Goal: Transaction & Acquisition: Purchase product/service

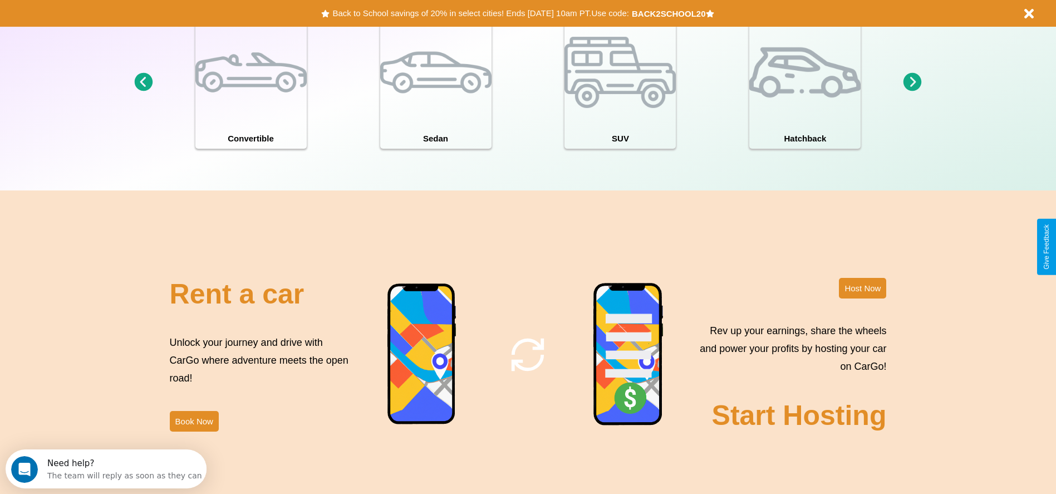
scroll to position [1598, 0]
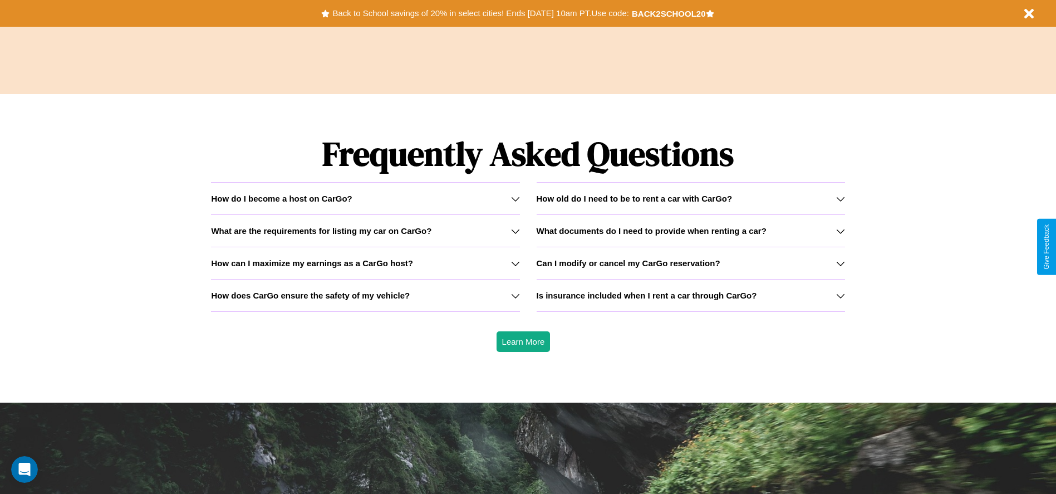
click at [840, 263] on icon at bounding box center [840, 263] width 9 height 9
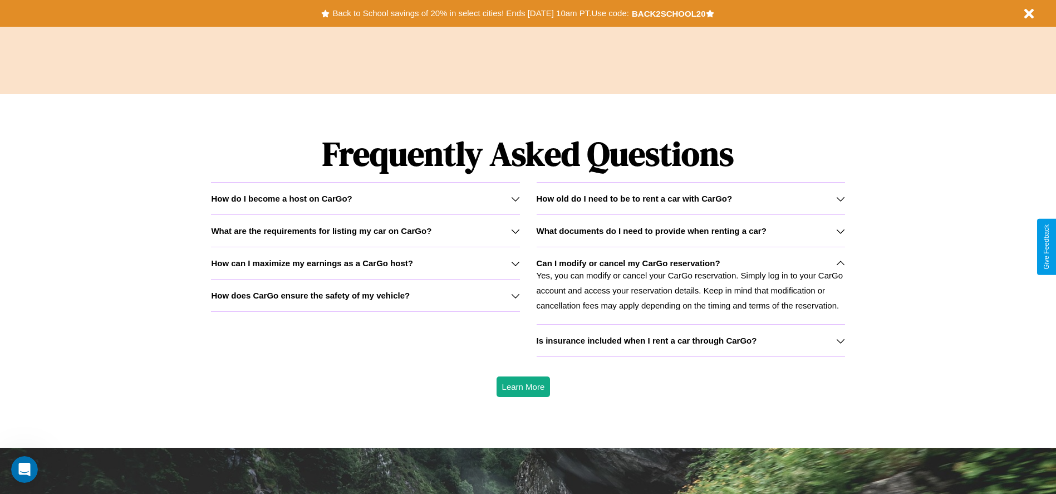
click at [690, 231] on h3 "What documents do I need to provide when renting a car?" at bounding box center [652, 230] width 230 height 9
click at [365, 295] on h3 "How does CarGo ensure the safety of my vehicle?" at bounding box center [310, 295] width 199 height 9
click at [840, 231] on icon at bounding box center [840, 231] width 9 height 9
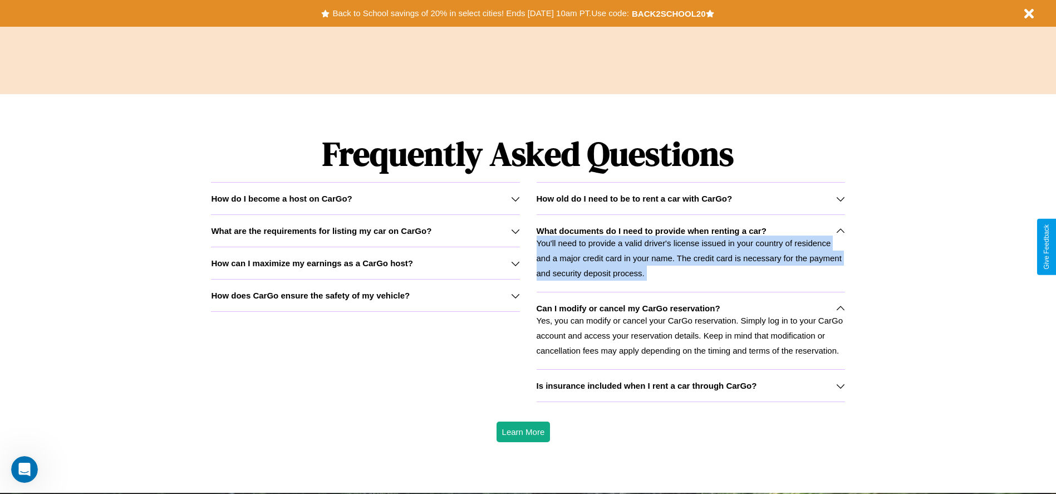
click at [840, 231] on icon at bounding box center [840, 231] width 9 height 9
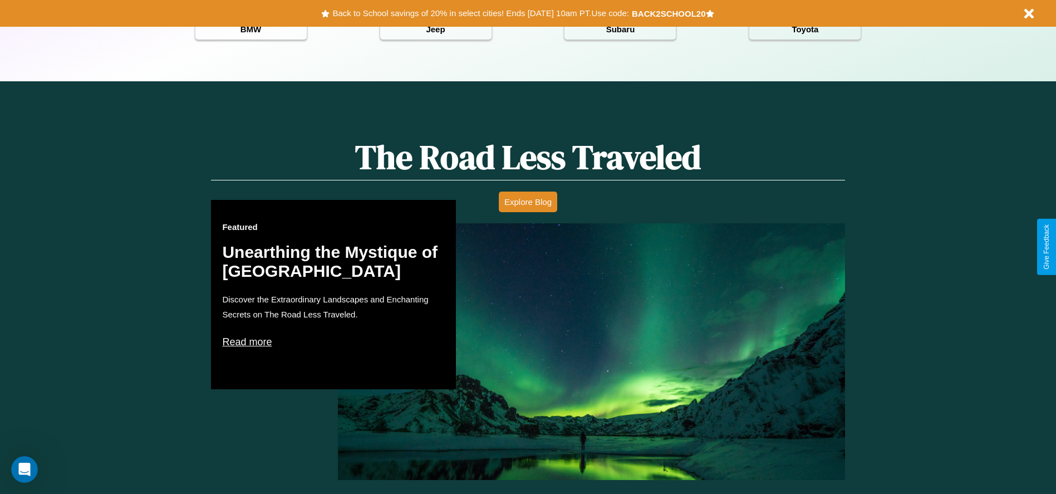
scroll to position [496, 0]
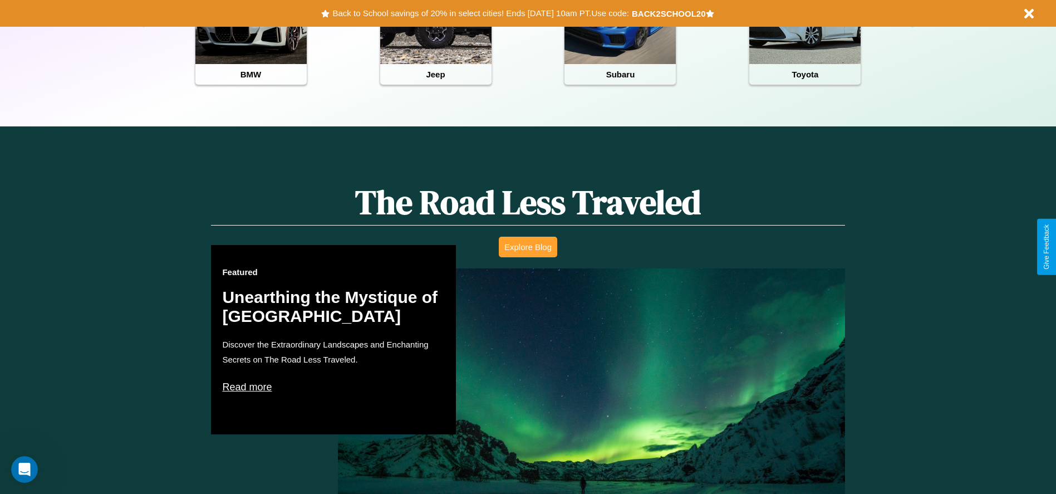
click at [528, 247] on button "Explore Blog" at bounding box center [528, 247] width 58 height 21
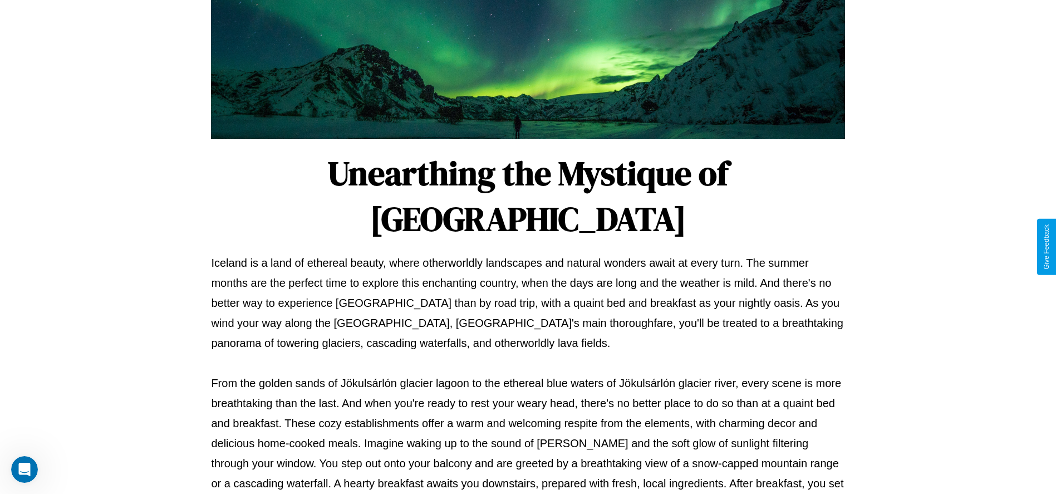
scroll to position [369, 0]
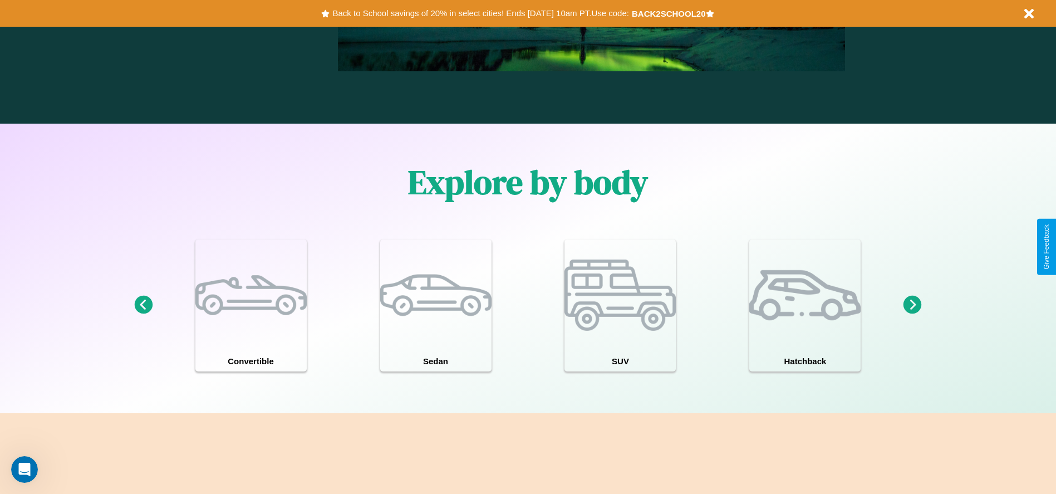
scroll to position [972, 0]
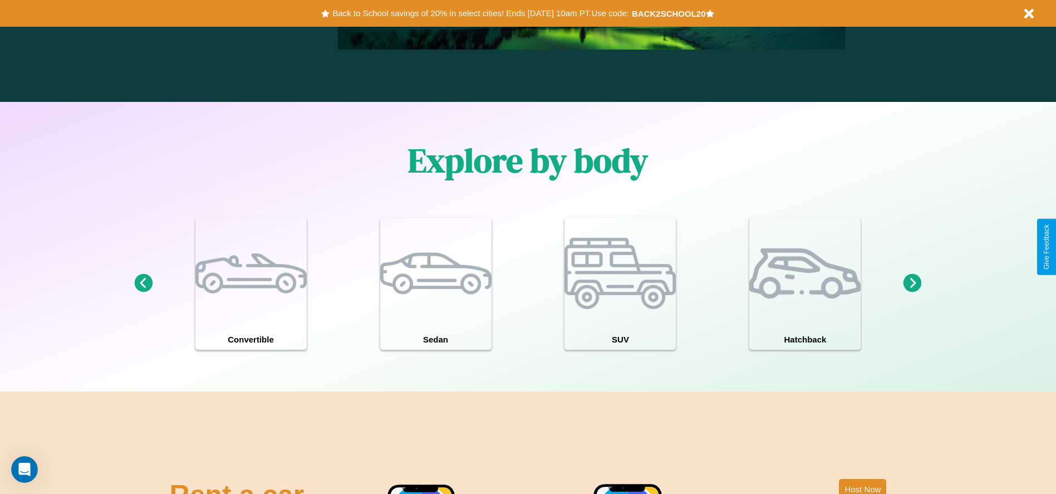
click at [143, 283] on icon at bounding box center [143, 283] width 18 height 18
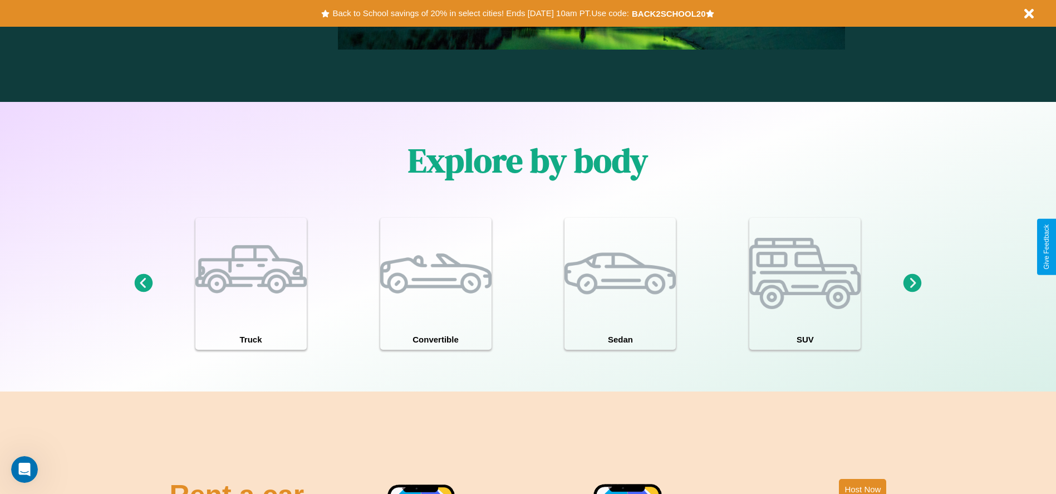
click at [913, 283] on icon at bounding box center [913, 283] width 18 height 18
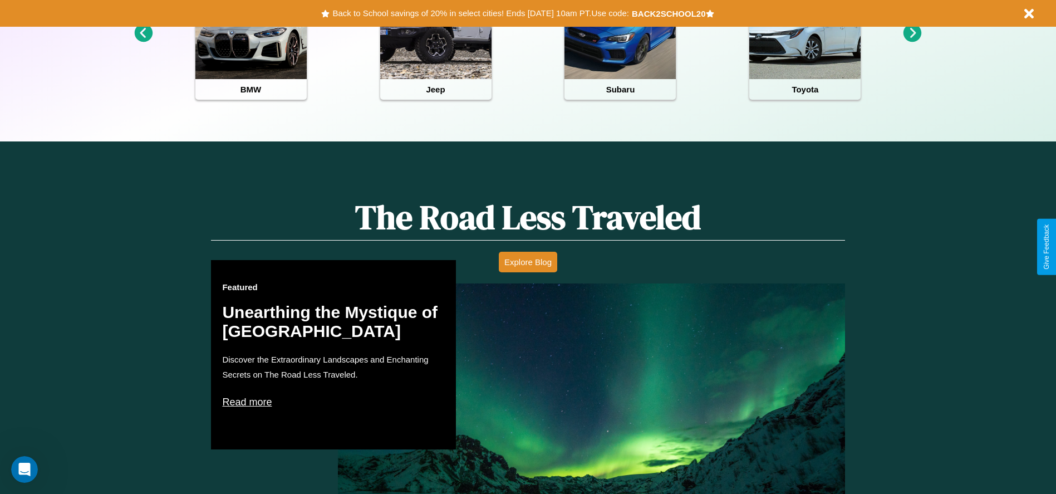
scroll to position [0, 0]
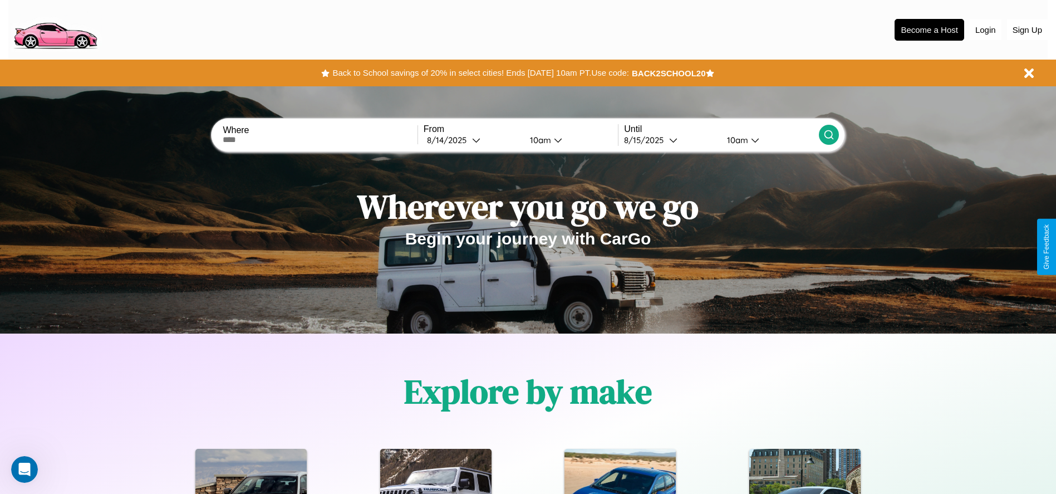
click at [320, 140] on input "text" at bounding box center [320, 139] width 194 height 9
type input "**********"
click at [472, 140] on icon at bounding box center [476, 140] width 8 height 8
select select "*"
select select "****"
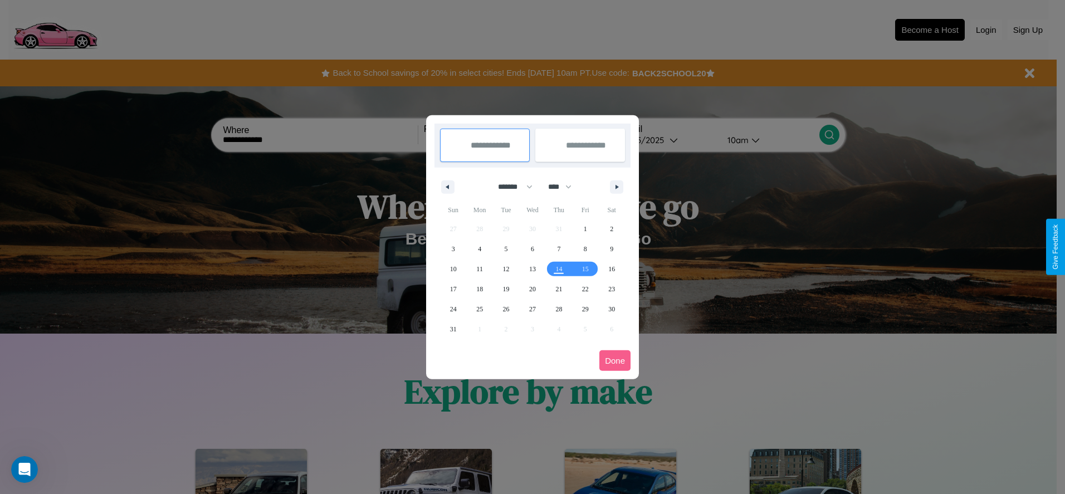
drag, startPoint x: 510, startPoint y: 187, endPoint x: 532, endPoint y: 223, distance: 43.0
click at [510, 187] on select "******* ******** ***** ***** *** **** **** ****** ********* ******* ******** **…" at bounding box center [512, 187] width 47 height 18
select select "*"
click at [565, 187] on select "**** **** **** **** **** **** **** **** **** **** **** **** **** **** **** ****…" at bounding box center [558, 187] width 33 height 18
select select "****"
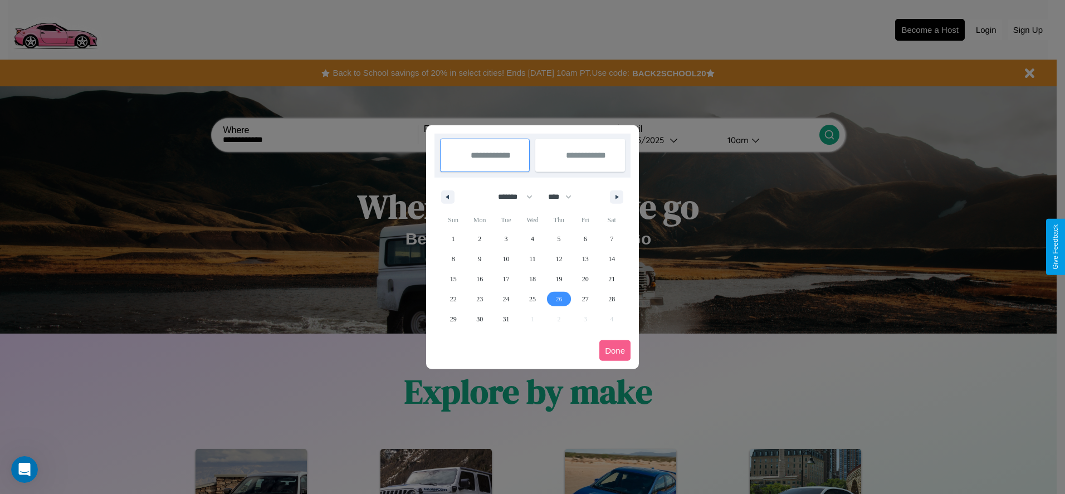
click at [558, 298] on span "26" at bounding box center [558, 299] width 7 height 20
type input "**********"
click at [616, 197] on icon "button" at bounding box center [619, 197] width 6 height 4
select select "*"
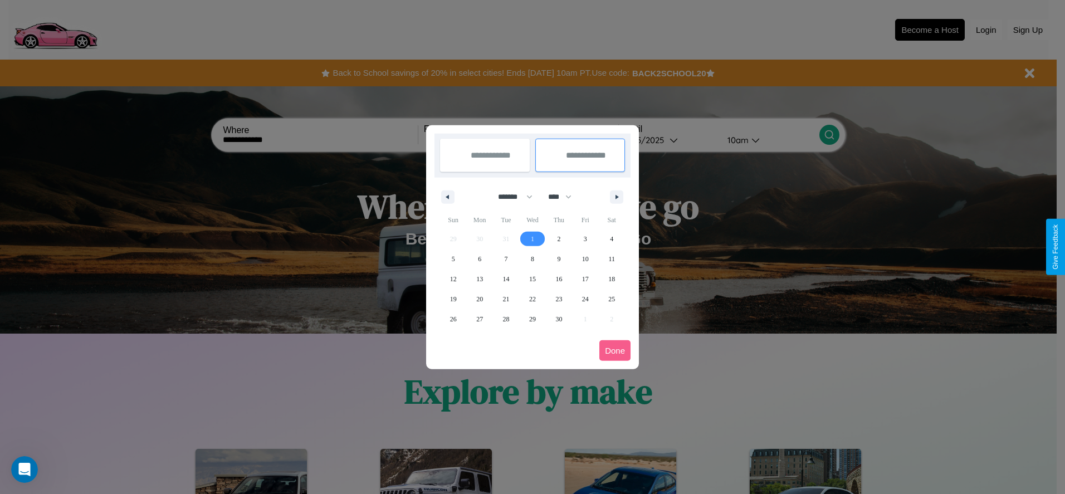
click at [532, 238] on span "1" at bounding box center [532, 239] width 3 height 20
type input "**********"
select select "*"
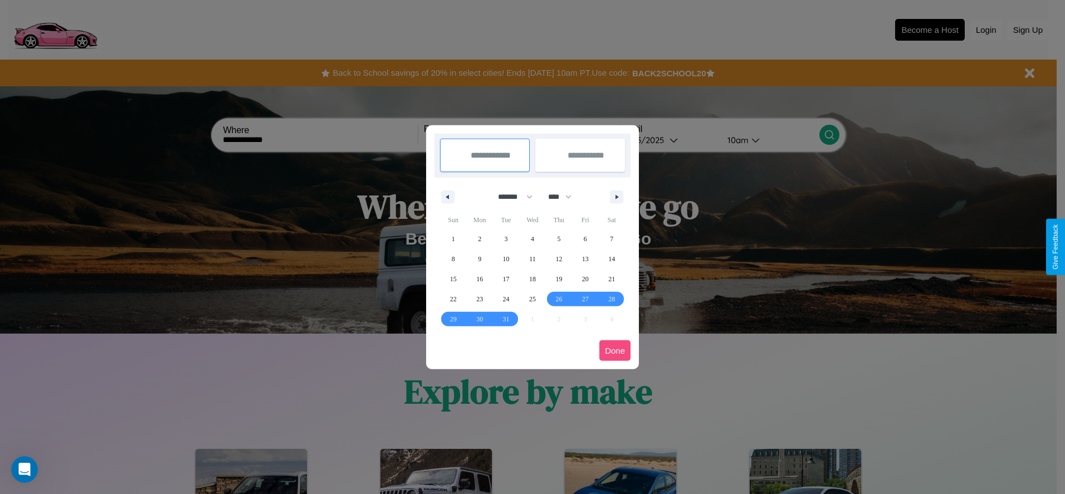
click at [615, 350] on button "Done" at bounding box center [614, 350] width 31 height 21
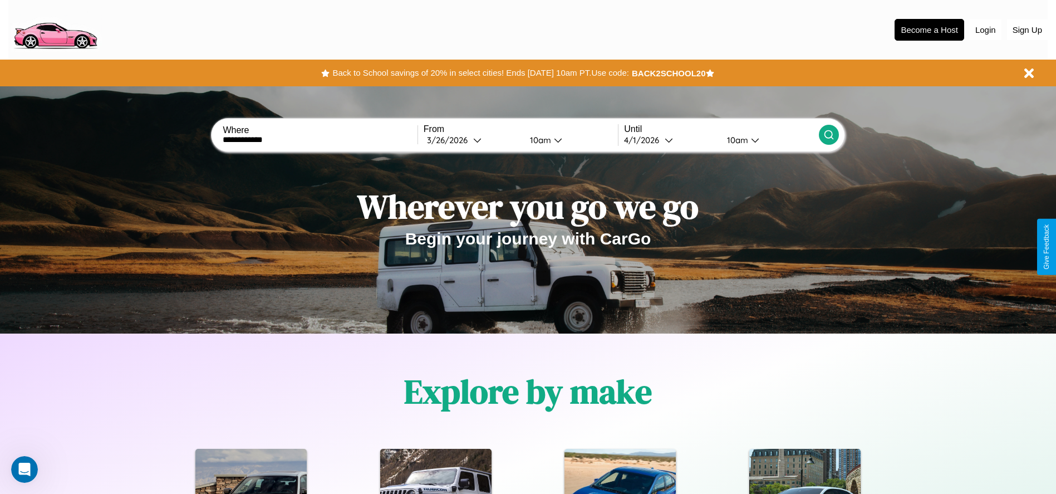
click at [538, 140] on div "10am" at bounding box center [540, 140] width 30 height 11
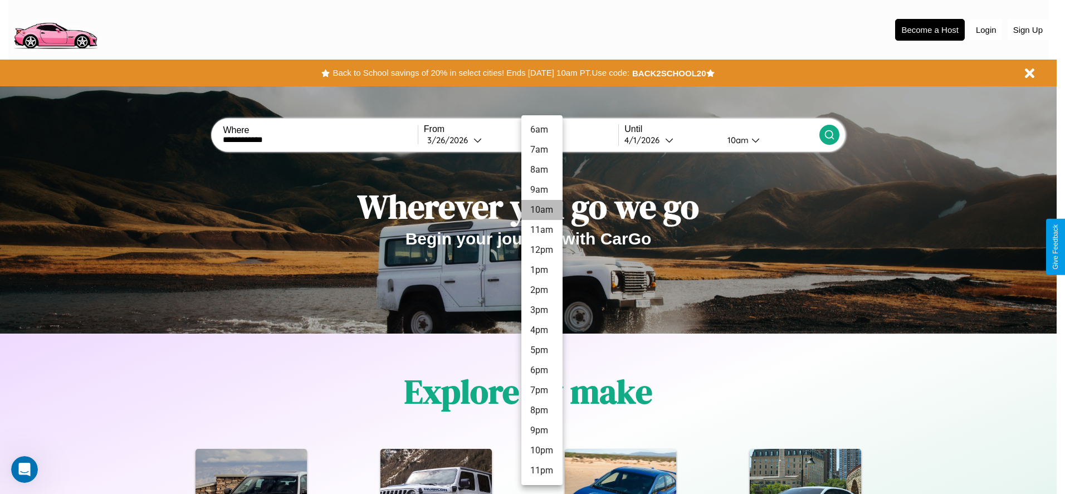
click at [541, 210] on li "10am" at bounding box center [541, 210] width 41 height 20
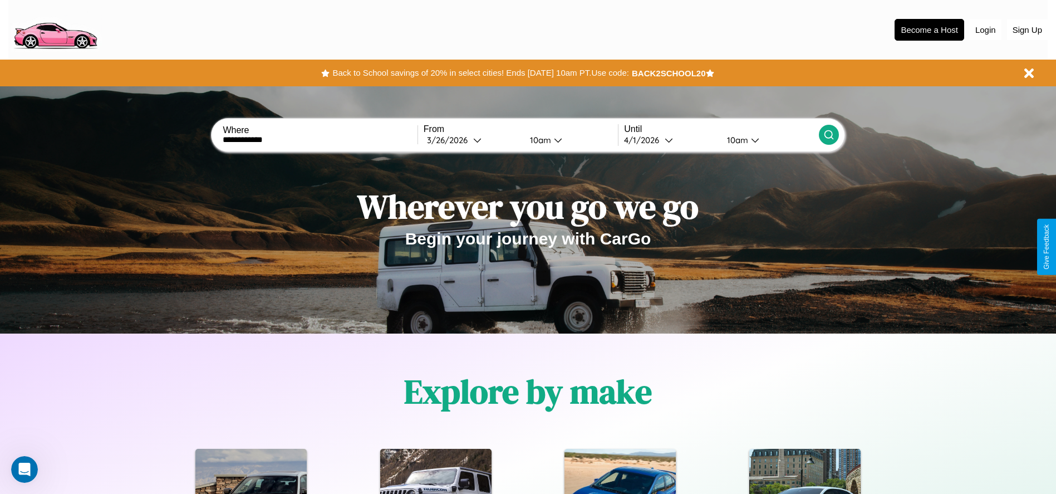
click at [736, 140] on div "10am" at bounding box center [737, 140] width 30 height 11
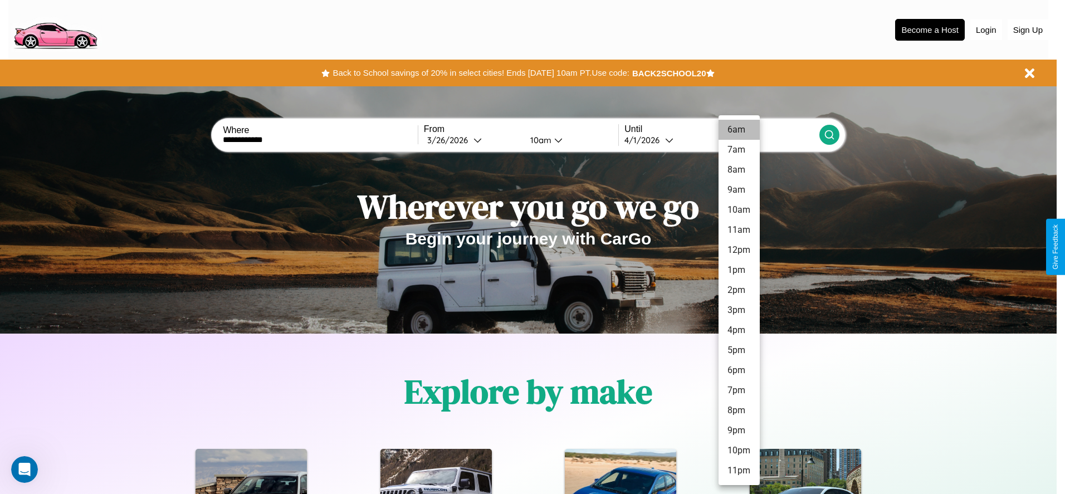
click at [738, 130] on li "6am" at bounding box center [738, 130] width 41 height 20
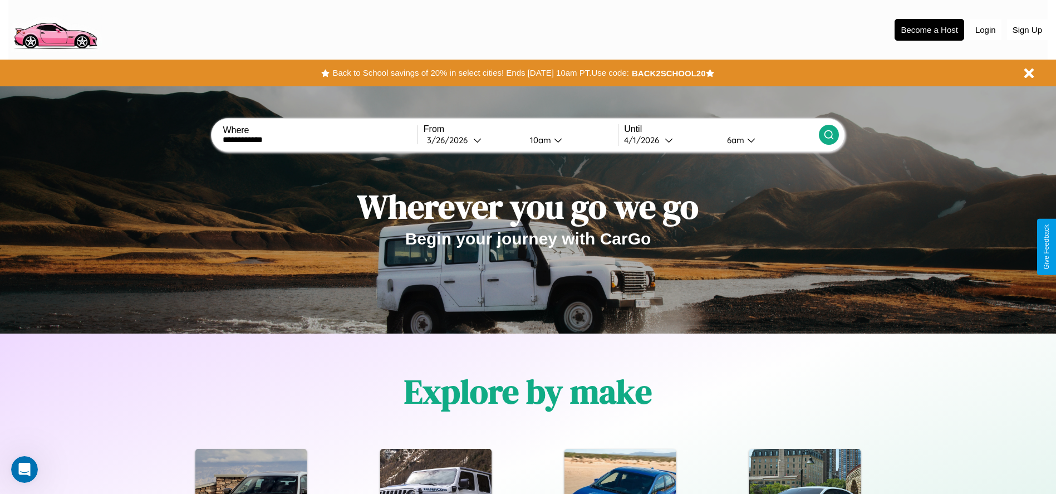
click at [829, 135] on icon at bounding box center [829, 134] width 11 height 11
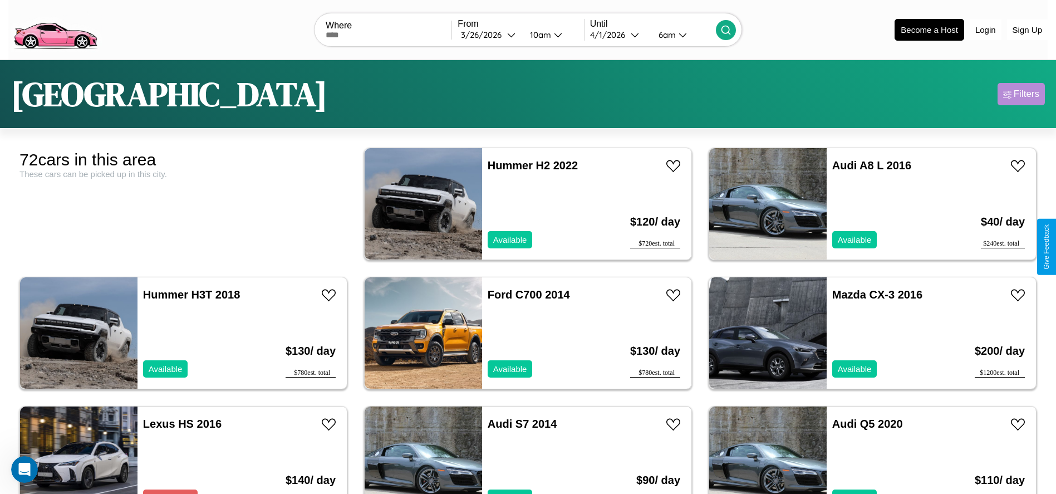
click at [1021, 94] on div "Filters" at bounding box center [1027, 94] width 26 height 11
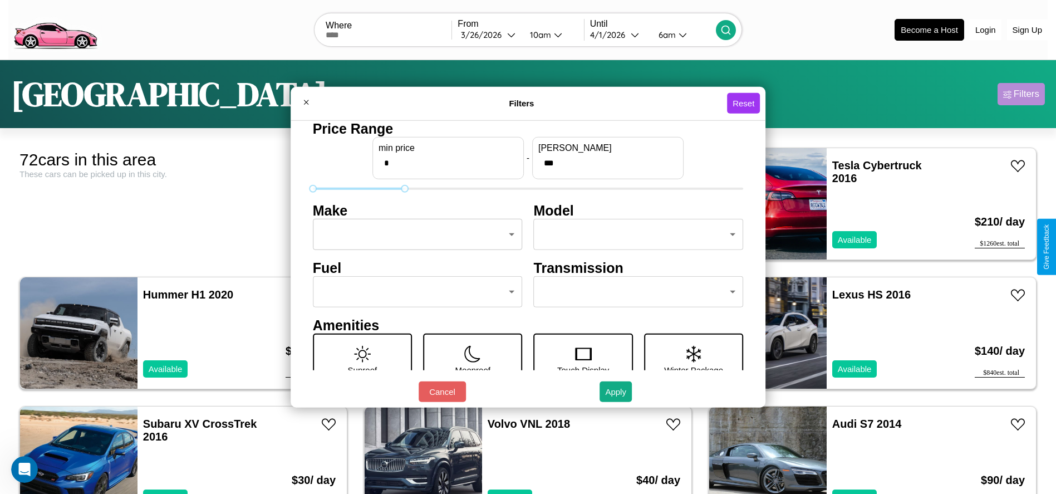
type input "***"
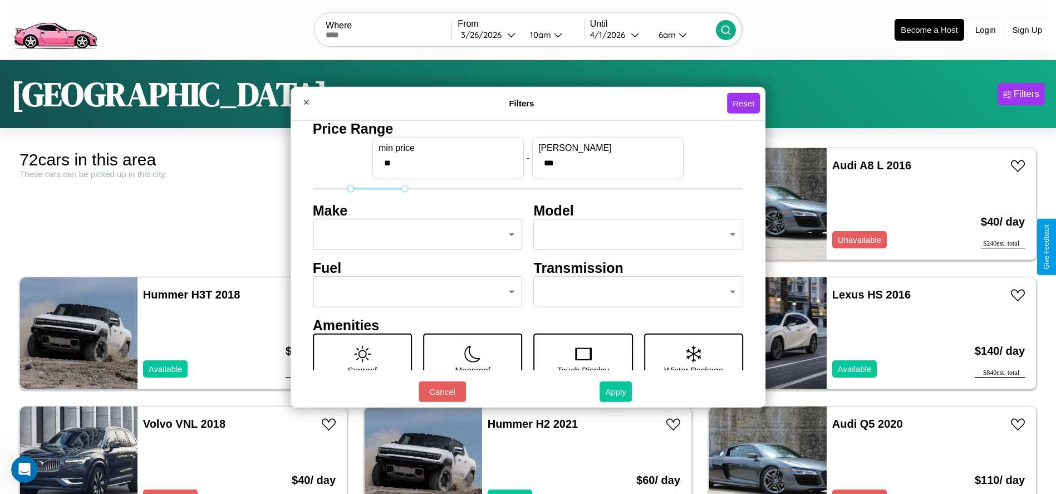
type input "**"
click at [616, 391] on button "Apply" at bounding box center [616, 391] width 32 height 21
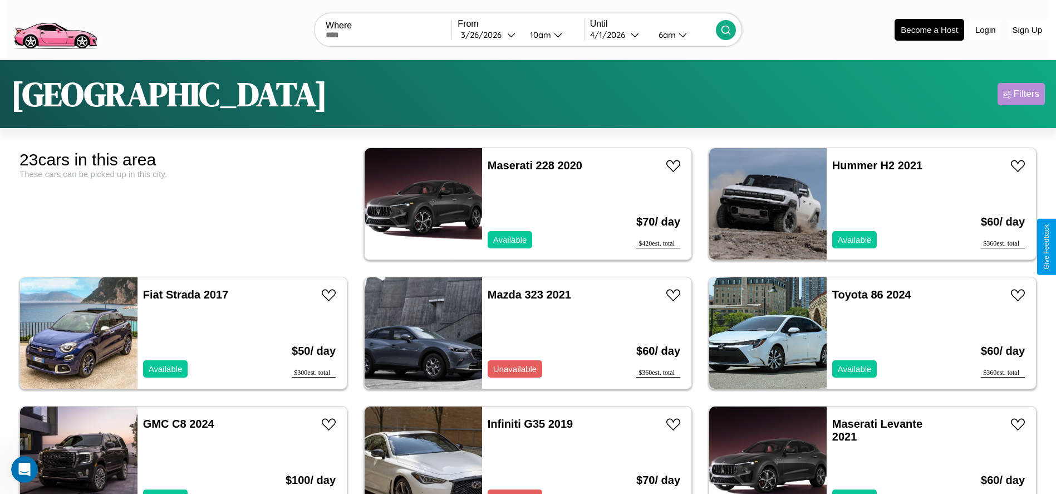
click at [1021, 94] on div "Filters" at bounding box center [1027, 94] width 26 height 11
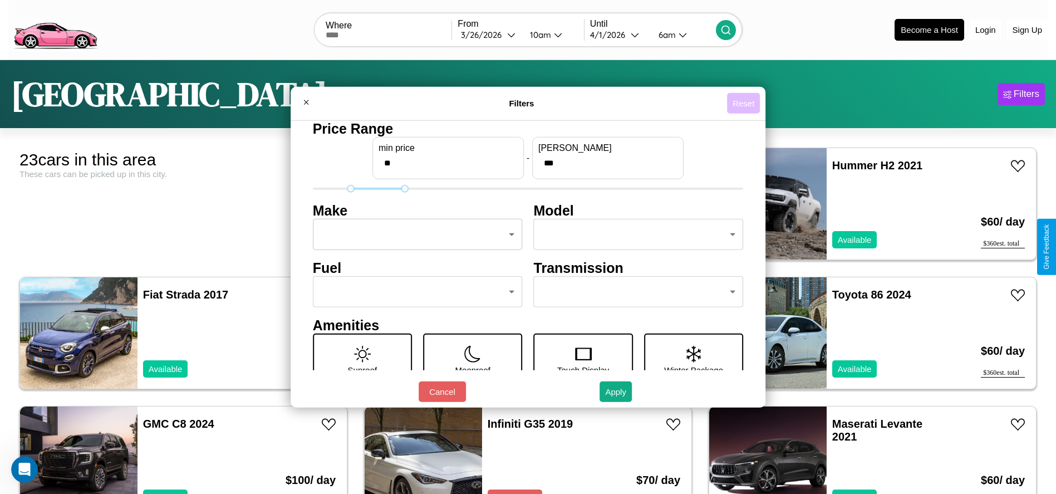
click at [746, 103] on button "Reset" at bounding box center [743, 103] width 33 height 21
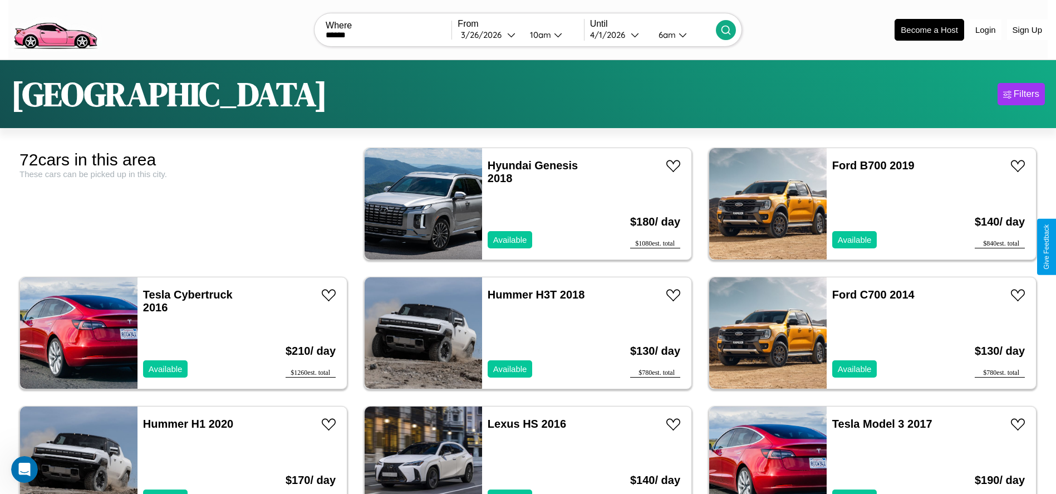
type input "******"
click at [726, 30] on icon at bounding box center [726, 30] width 11 height 11
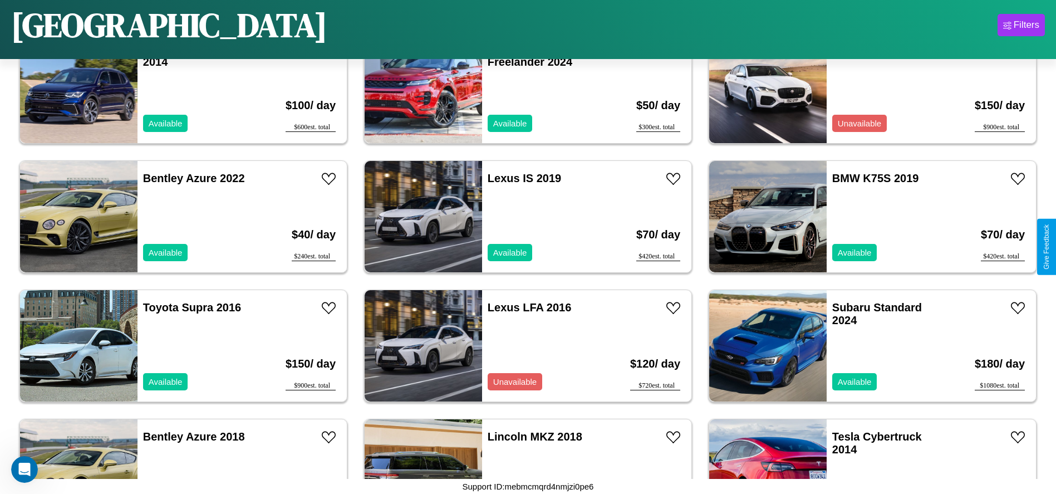
scroll to position [2191, 0]
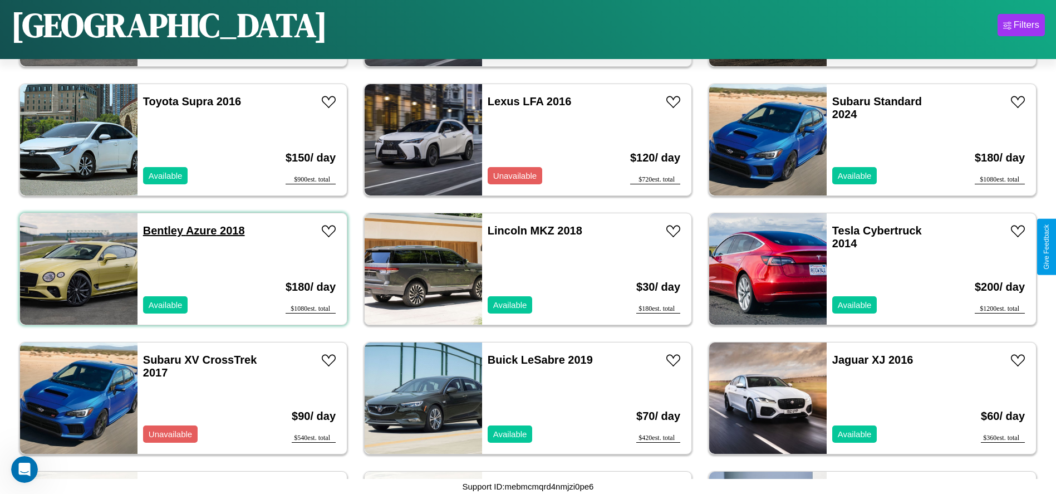
click at [161, 231] on link "Bentley Azure 2018" at bounding box center [194, 230] width 102 height 12
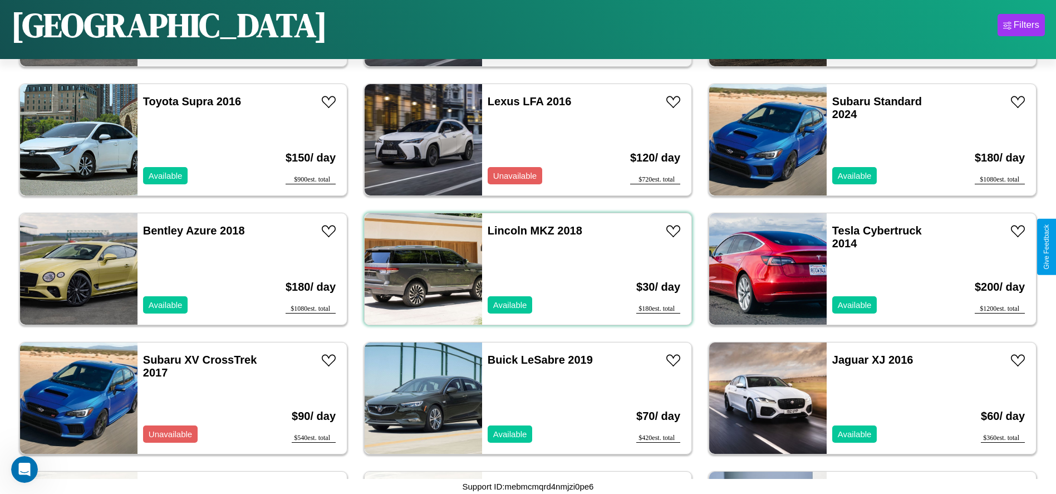
scroll to position [1158, 0]
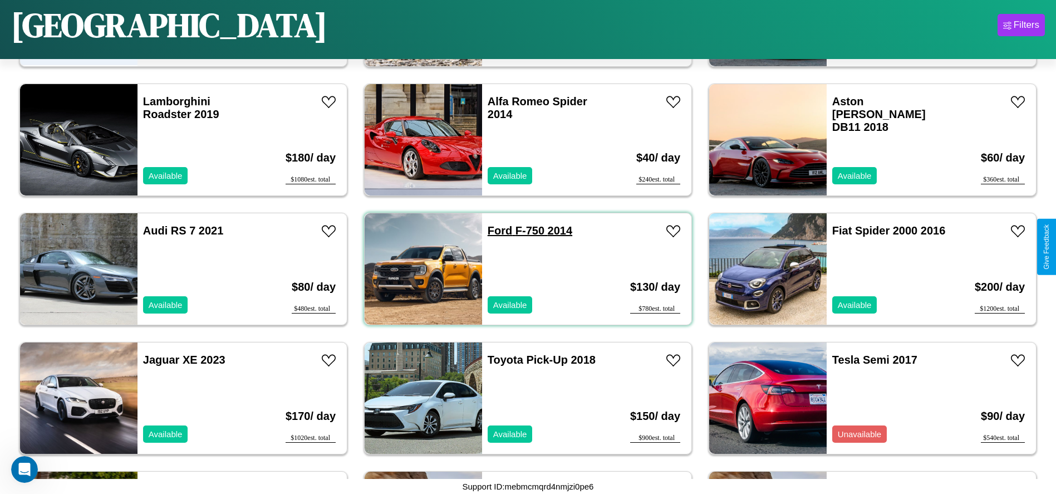
click at [496, 231] on link "Ford F-750 2014" at bounding box center [530, 230] width 85 height 12
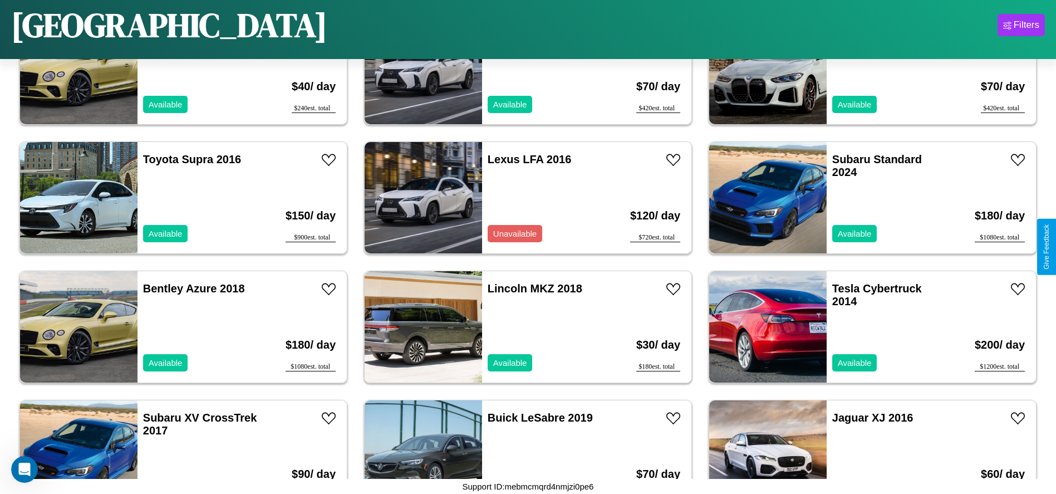
scroll to position [2191, 0]
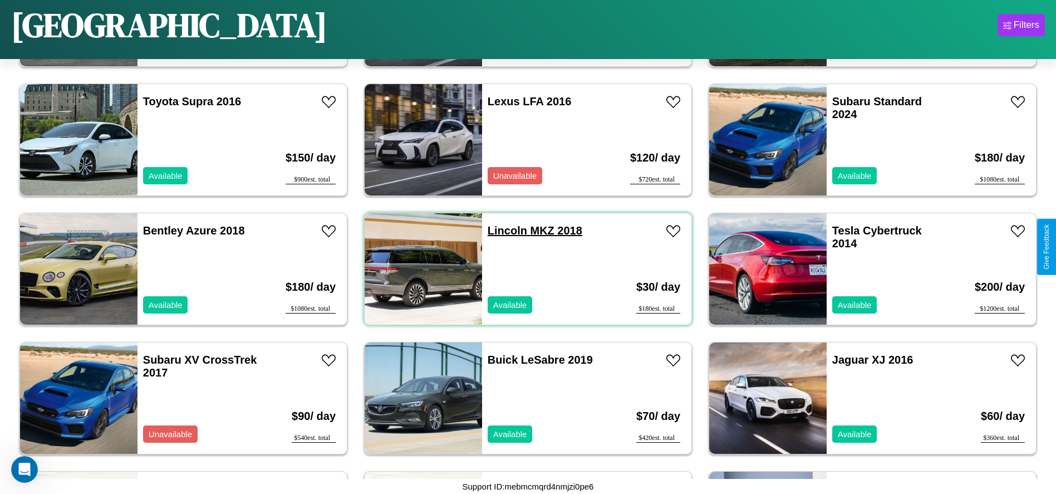
click at [503, 231] on link "Lincoln MKZ 2018" at bounding box center [535, 230] width 95 height 12
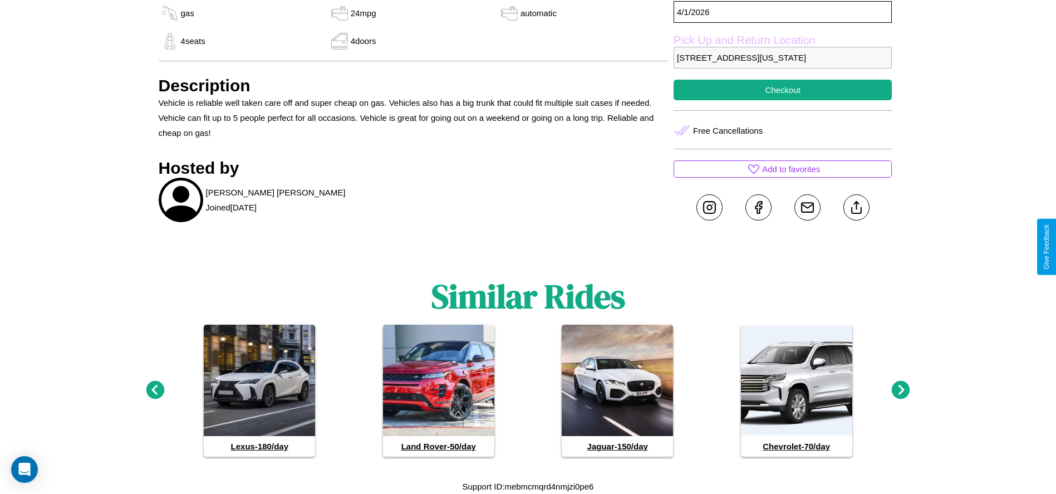
scroll to position [528, 0]
click at [155, 390] on icon at bounding box center [155, 390] width 18 height 18
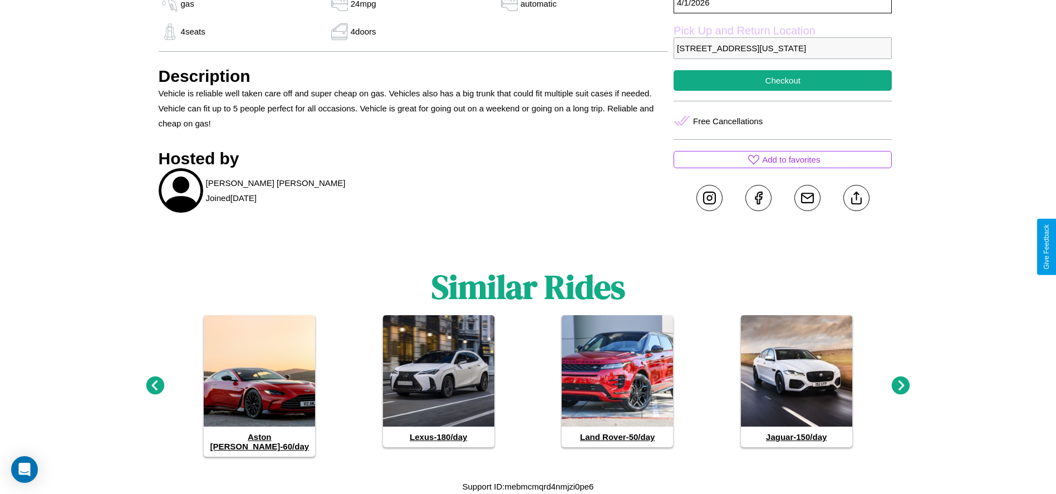
click at [901, 390] on icon at bounding box center [901, 385] width 18 height 18
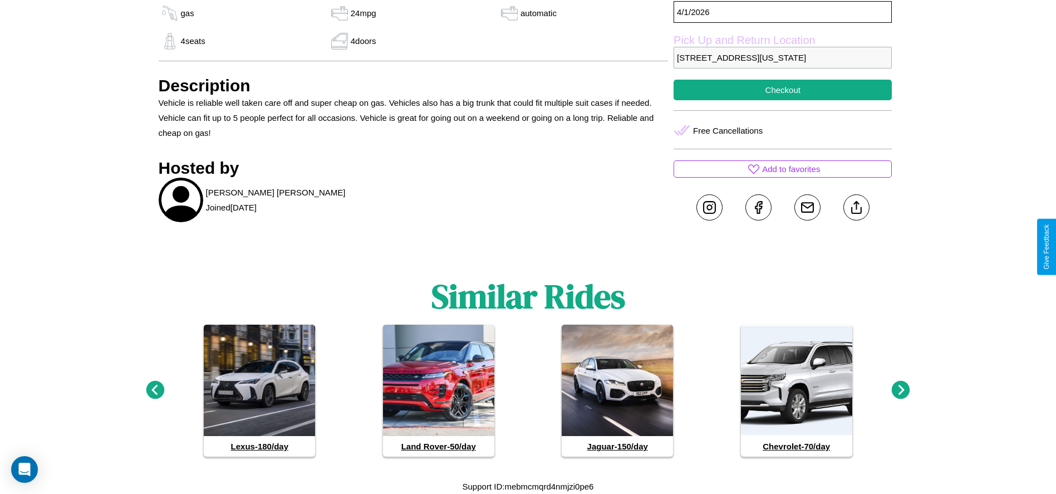
click at [901, 390] on icon at bounding box center [901, 390] width 18 height 18
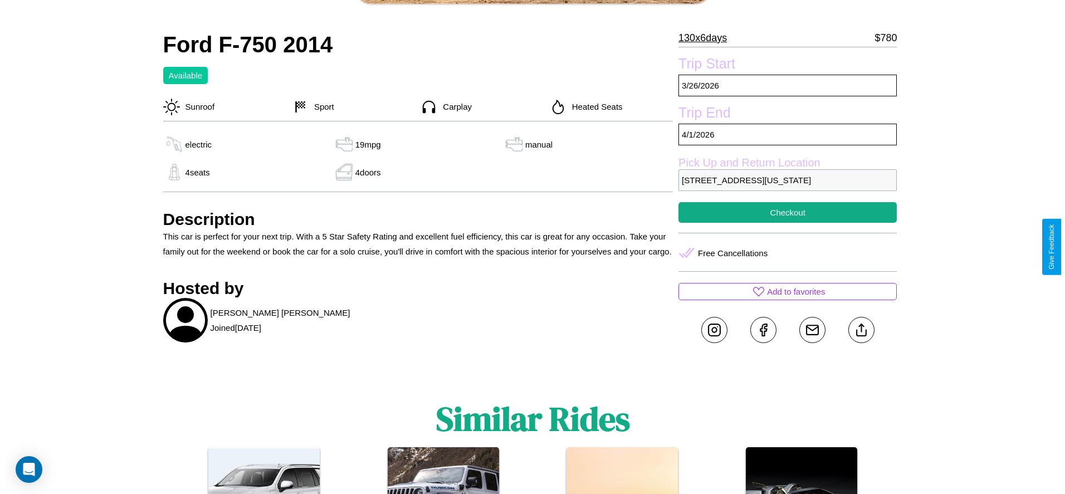
scroll to position [381, 0]
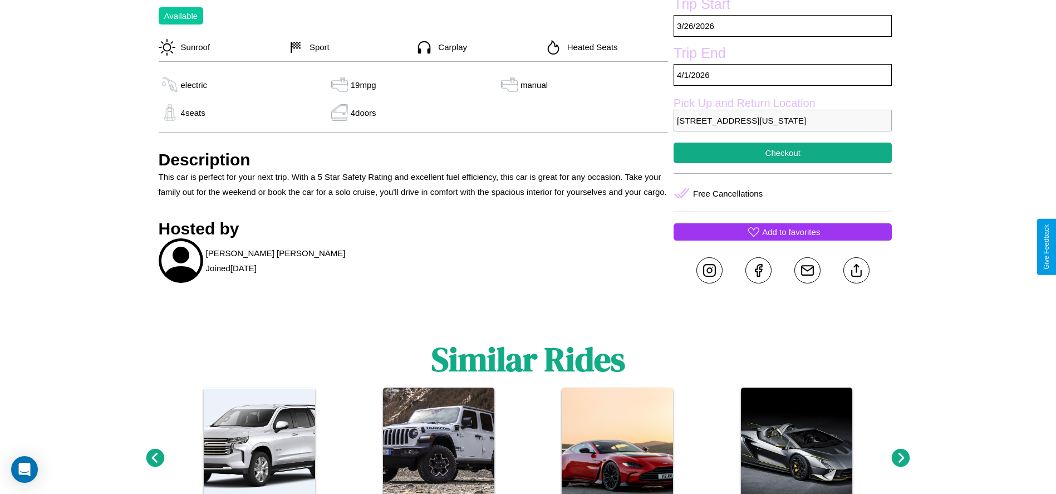
click at [783, 239] on p "Add to favorites" at bounding box center [791, 231] width 58 height 15
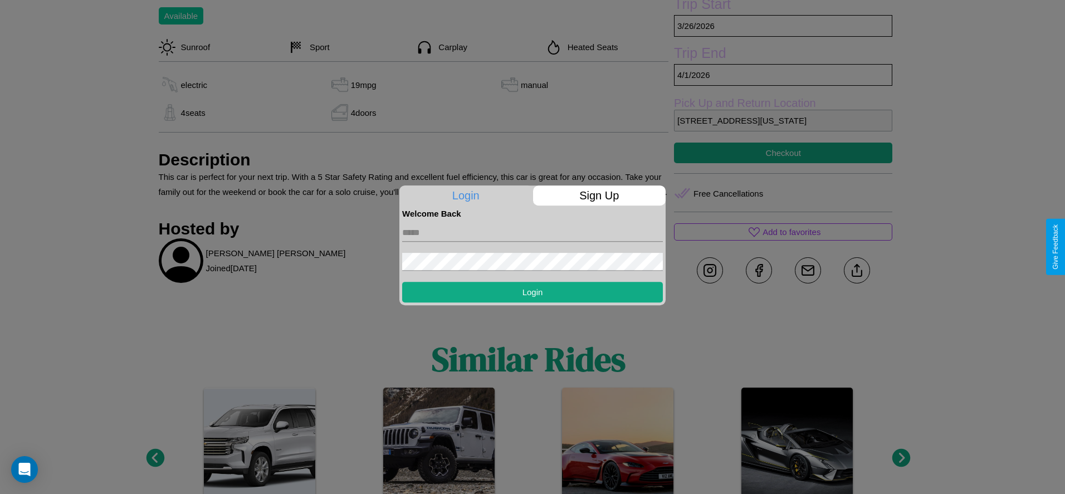
click at [532, 232] on input "text" at bounding box center [532, 233] width 261 height 18
type input "**********"
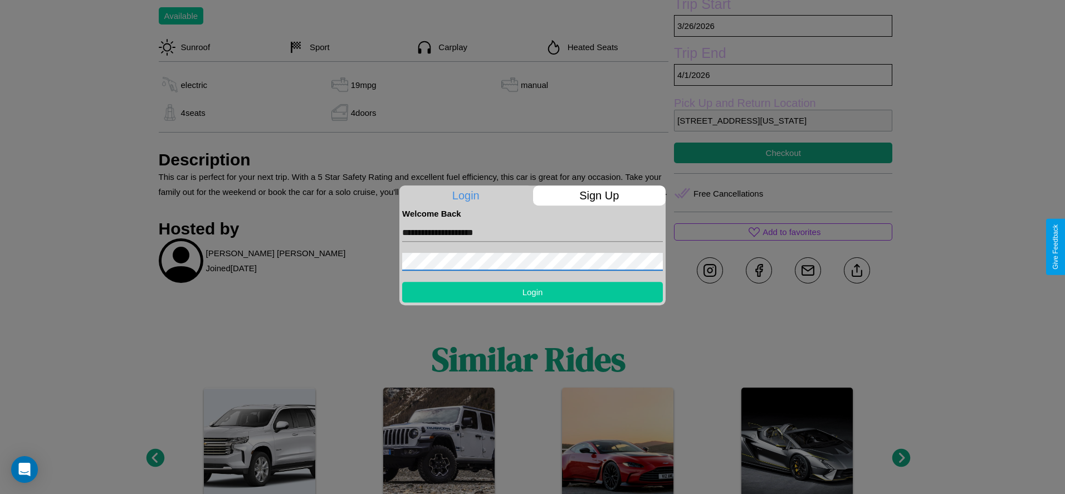
click at [532, 292] on button "Login" at bounding box center [532, 292] width 261 height 21
